Goal: Task Accomplishment & Management: Complete application form

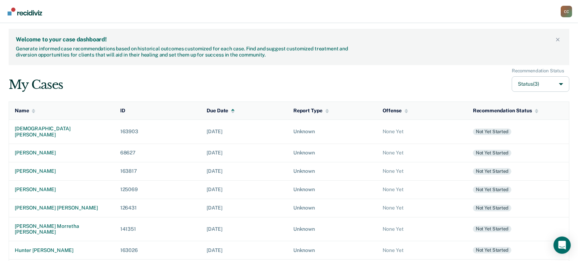
click at [3, 231] on div "Welcome to your case dashboard! Generate informed case recommendations based on…" at bounding box center [289, 199] width 578 height 353
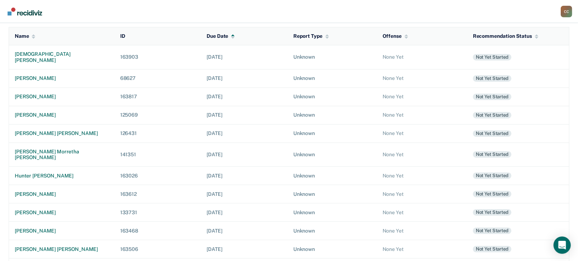
scroll to position [54, 0]
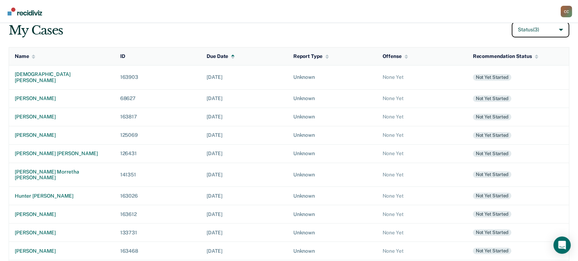
click at [560, 28] on button "Status (3)" at bounding box center [541, 29] width 58 height 15
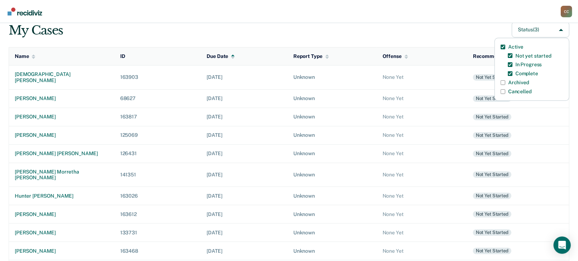
click at [520, 81] on label "Archived" at bounding box center [519, 83] width 21 height 6
click at [506, 81] on input "Archived" at bounding box center [503, 82] width 5 height 5
checkbox input "true"
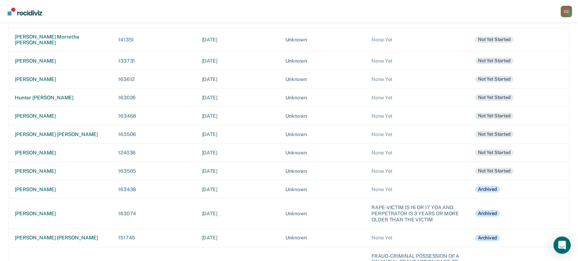
scroll to position [198, 0]
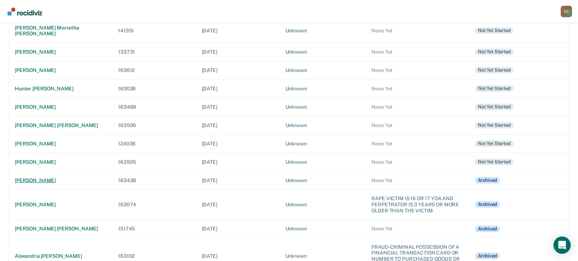
click at [37, 178] on div "[PERSON_NAME]" at bounding box center [61, 181] width 92 height 6
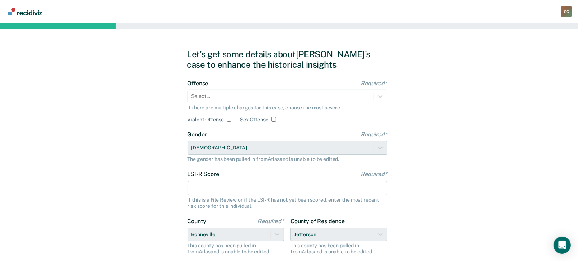
click at [232, 95] on div at bounding box center [281, 97] width 179 height 8
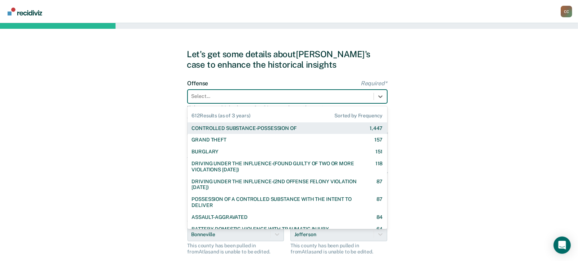
click at [229, 129] on div "CONTROLLED SUBSTANCE-POSSESSION OF" at bounding box center [244, 128] width 105 height 6
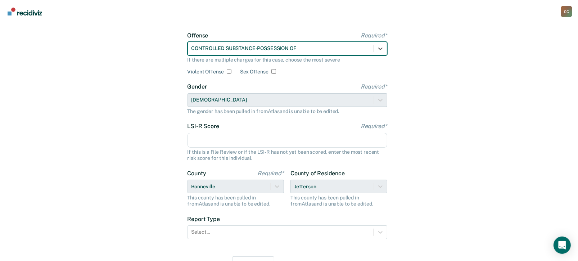
scroll to position [86, 0]
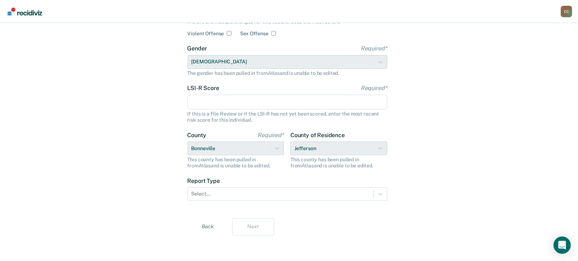
click at [238, 108] on input "LSI-R Score Required*" at bounding box center [288, 102] width 200 height 15
click at [214, 100] on input "LSI-R Score Required*" at bounding box center [288, 102] width 200 height 15
type input "24"
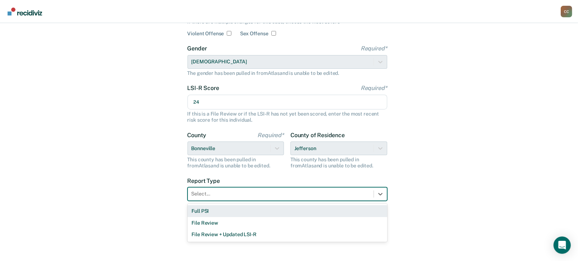
click at [268, 195] on div at bounding box center [281, 194] width 179 height 8
click at [251, 212] on div "Full PSI" at bounding box center [288, 211] width 200 height 12
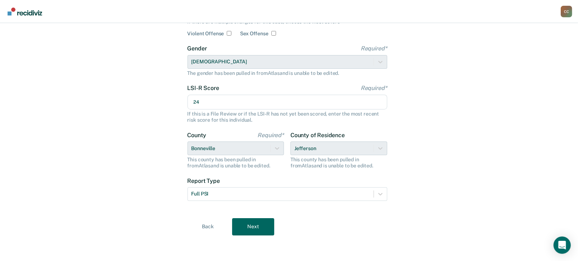
click at [276, 222] on div "Back Next" at bounding box center [289, 226] width 204 height 17
click at [267, 227] on button "Next" at bounding box center [253, 226] width 42 height 17
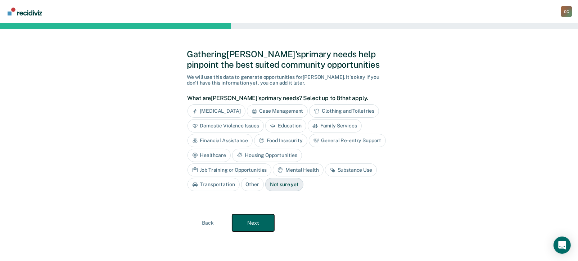
scroll to position [0, 0]
click at [269, 224] on button "Next" at bounding box center [257, 222] width 42 height 17
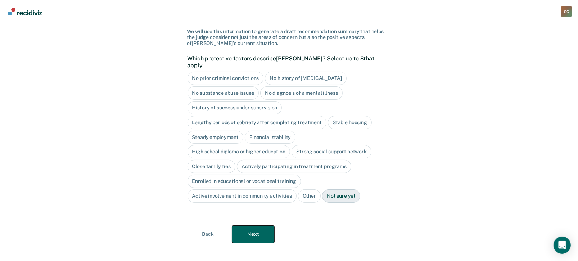
click at [268, 232] on button "Next" at bounding box center [253, 234] width 42 height 17
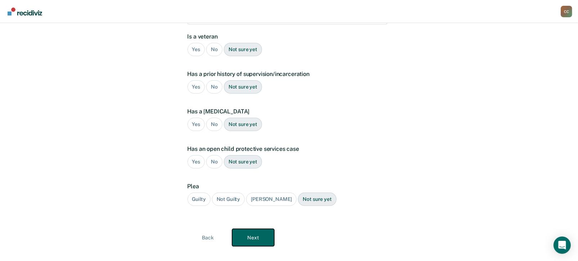
click at [265, 232] on button "Next" at bounding box center [253, 237] width 42 height 17
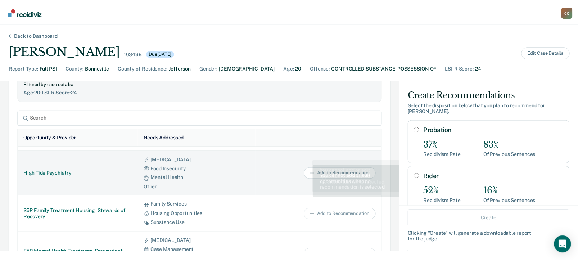
scroll to position [76, 0]
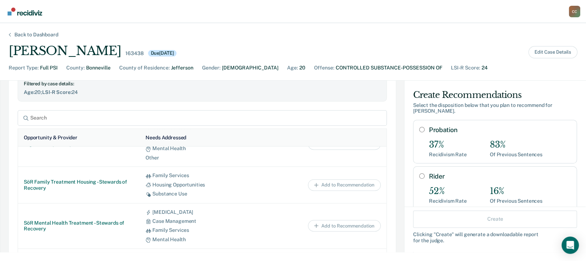
click at [419, 129] on input "Probation" at bounding box center [421, 130] width 5 height 6
radio input "true"
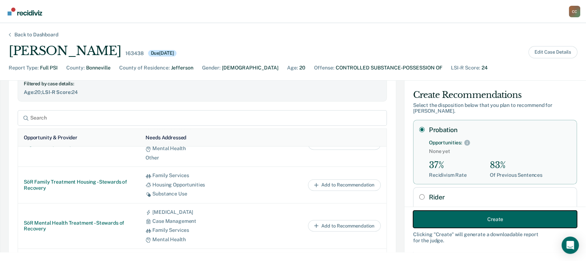
click at [477, 224] on button "Create" at bounding box center [495, 218] width 164 height 17
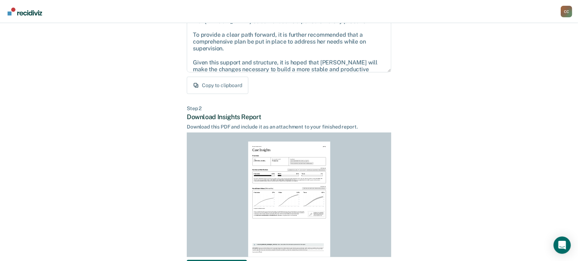
scroll to position [149, 0]
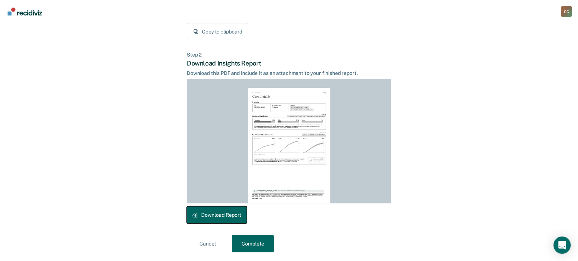
click at [238, 213] on button "Download Report" at bounding box center [217, 214] width 60 height 17
click at [259, 251] on button "Complete" at bounding box center [253, 243] width 42 height 17
